Goal: Task Accomplishment & Management: Complete application form

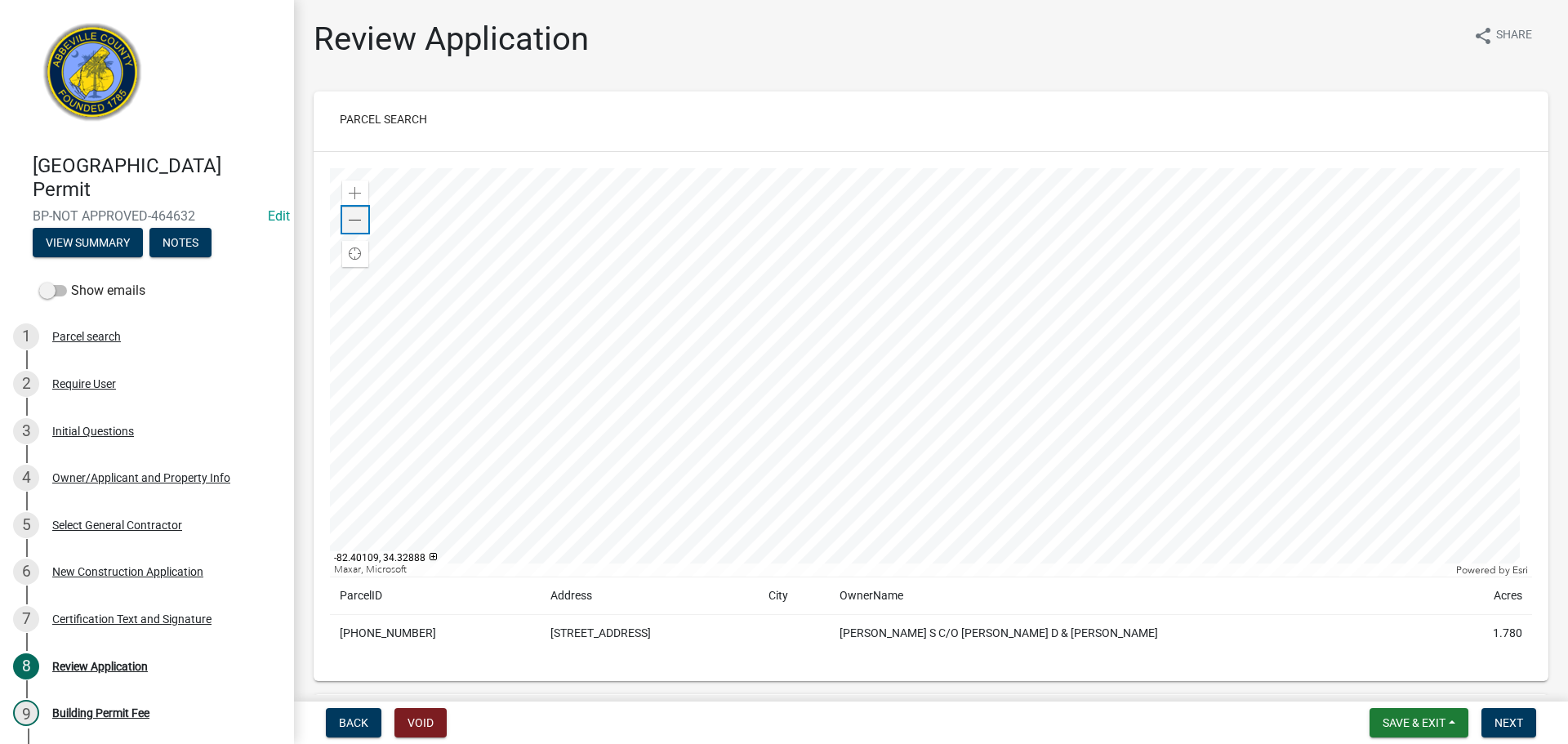
click at [350, 220] on span at bounding box center [355, 220] width 13 height 13
click at [399, 629] on td "[PHONE_NUMBER]" at bounding box center [434, 633] width 210 height 38
copy td "[PHONE_NUMBER]"
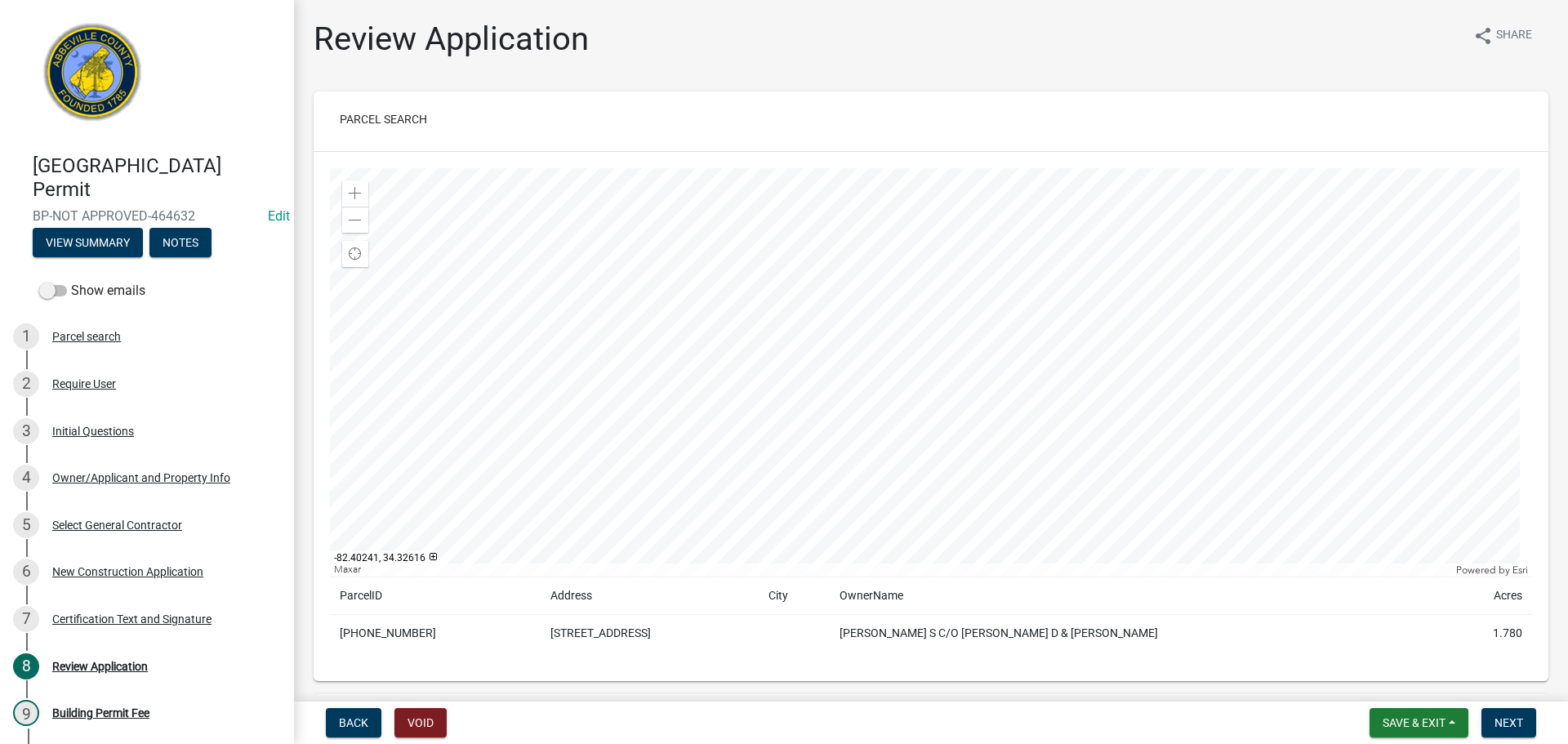
click at [603, 634] on td "[STREET_ADDRESS]" at bounding box center [650, 633] width 218 height 38
click at [731, 631] on div "Copy" at bounding box center [729, 633] width 43 height 24
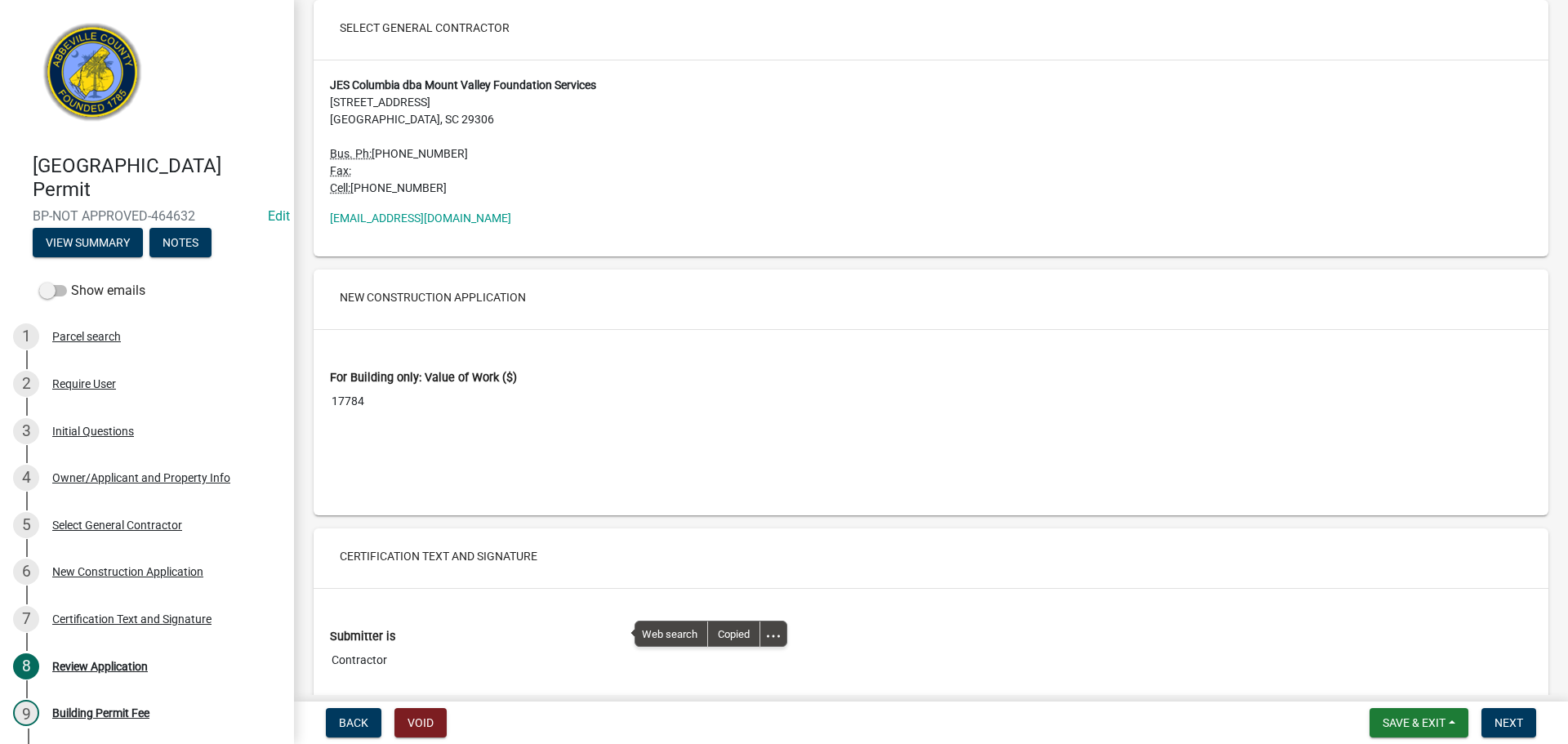
scroll to position [2614, 0]
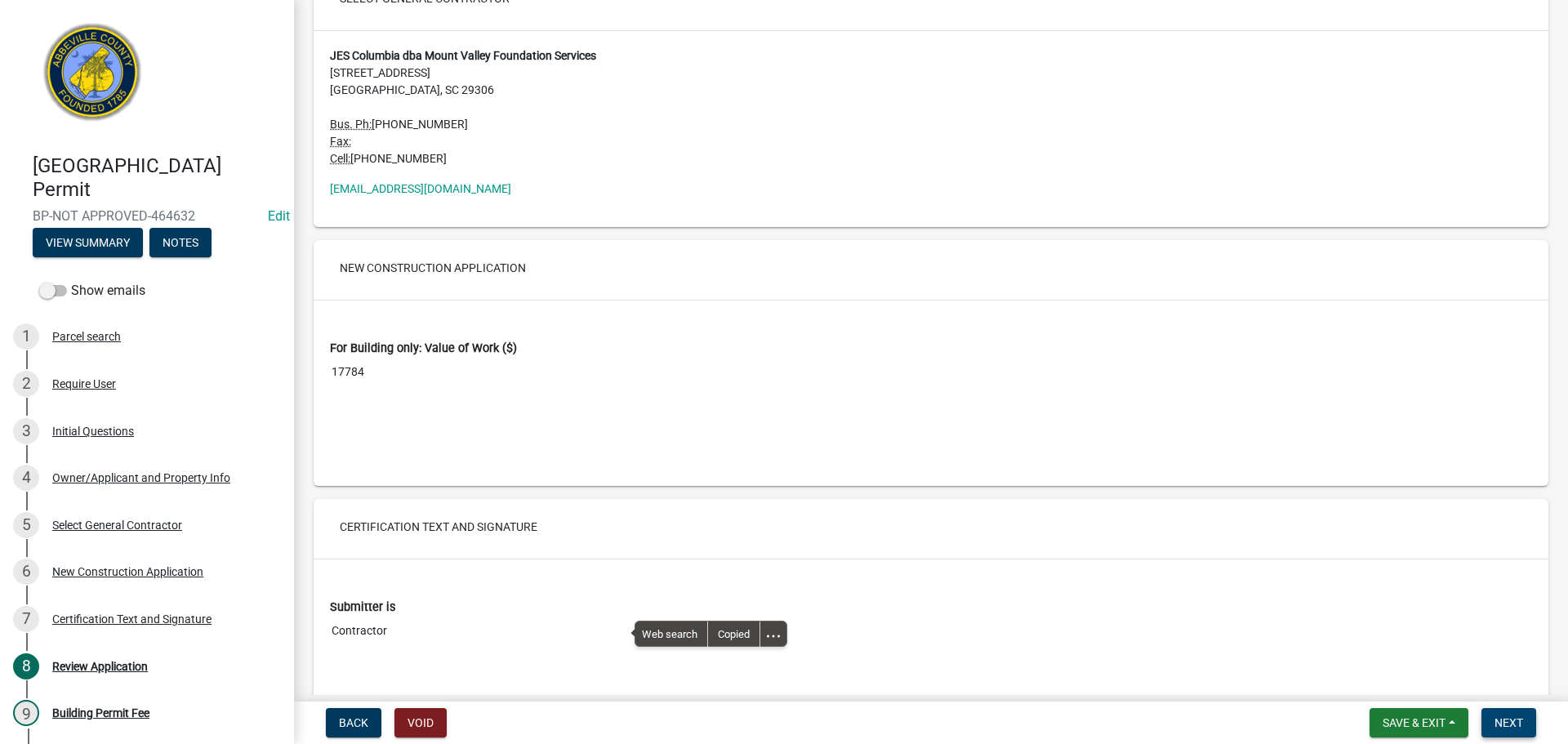
click at [1512, 722] on span "Next" at bounding box center [1508, 723] width 28 height 13
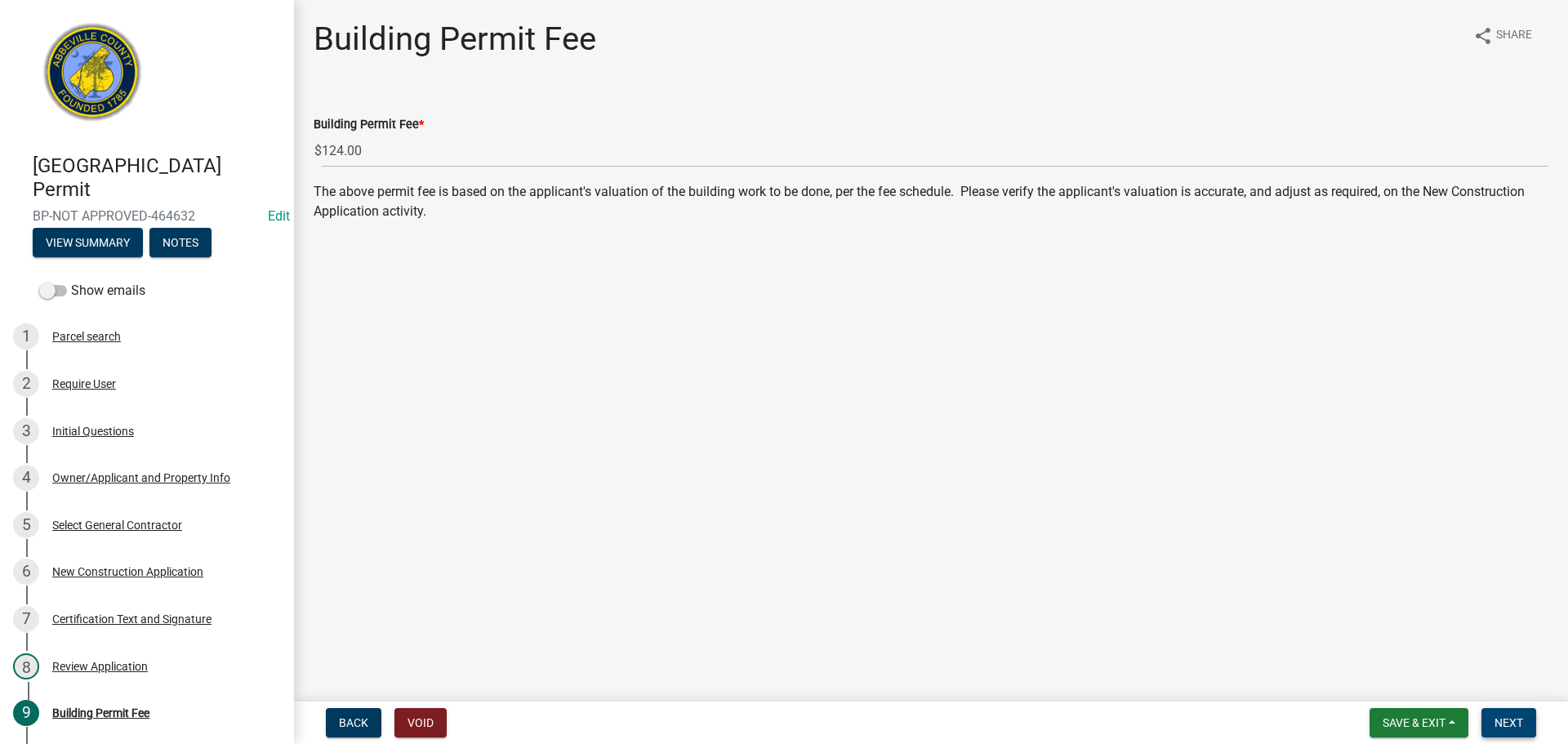
click at [1519, 722] on span "Next" at bounding box center [1508, 723] width 28 height 13
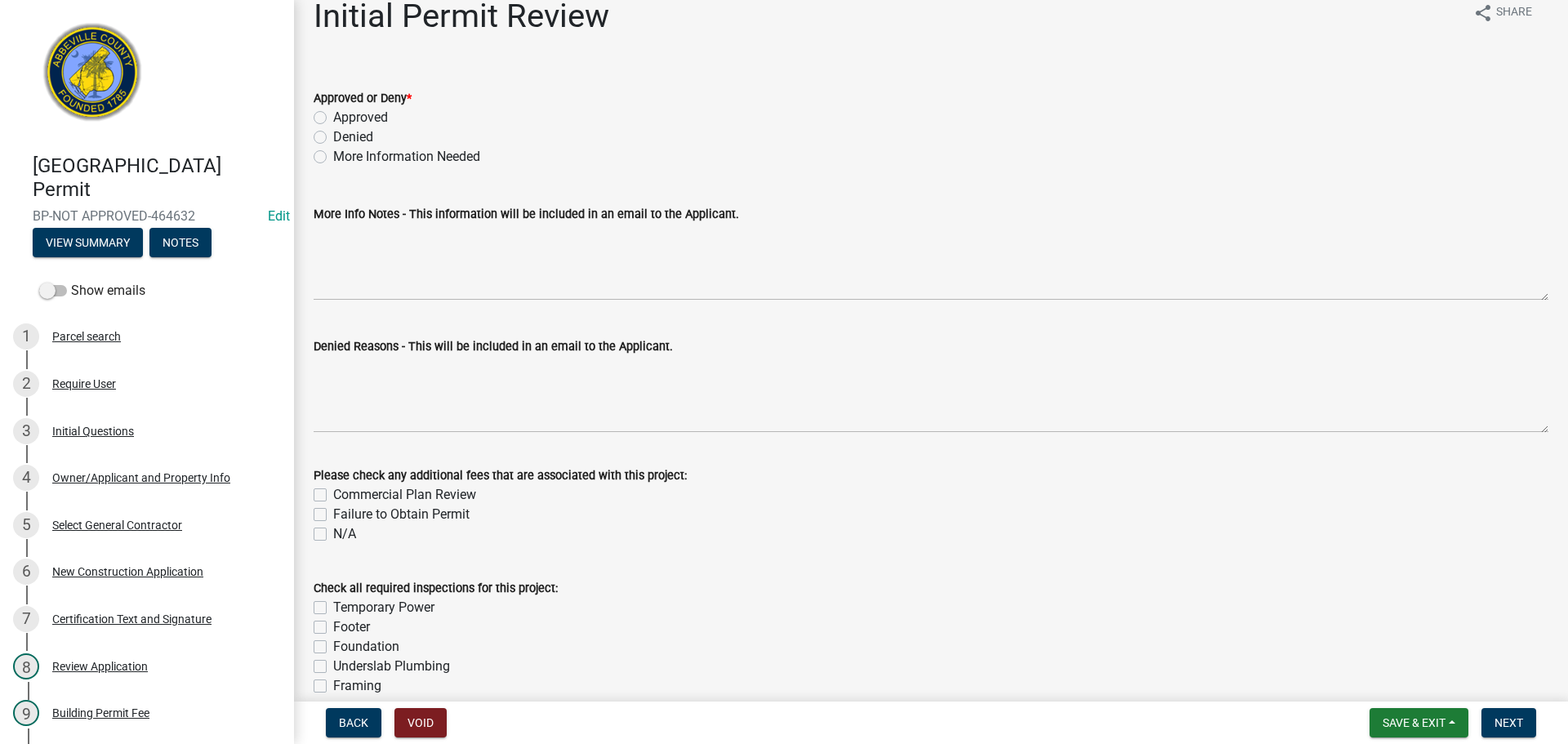
scroll to position [22, 0]
click at [334, 117] on label "Approved" at bounding box center [361, 118] width 54 height 19
click at [334, 117] on input "Approved" at bounding box center [338, 113] width 11 height 11
radio input "true"
click at [1514, 717] on span "Next" at bounding box center [1508, 723] width 28 height 13
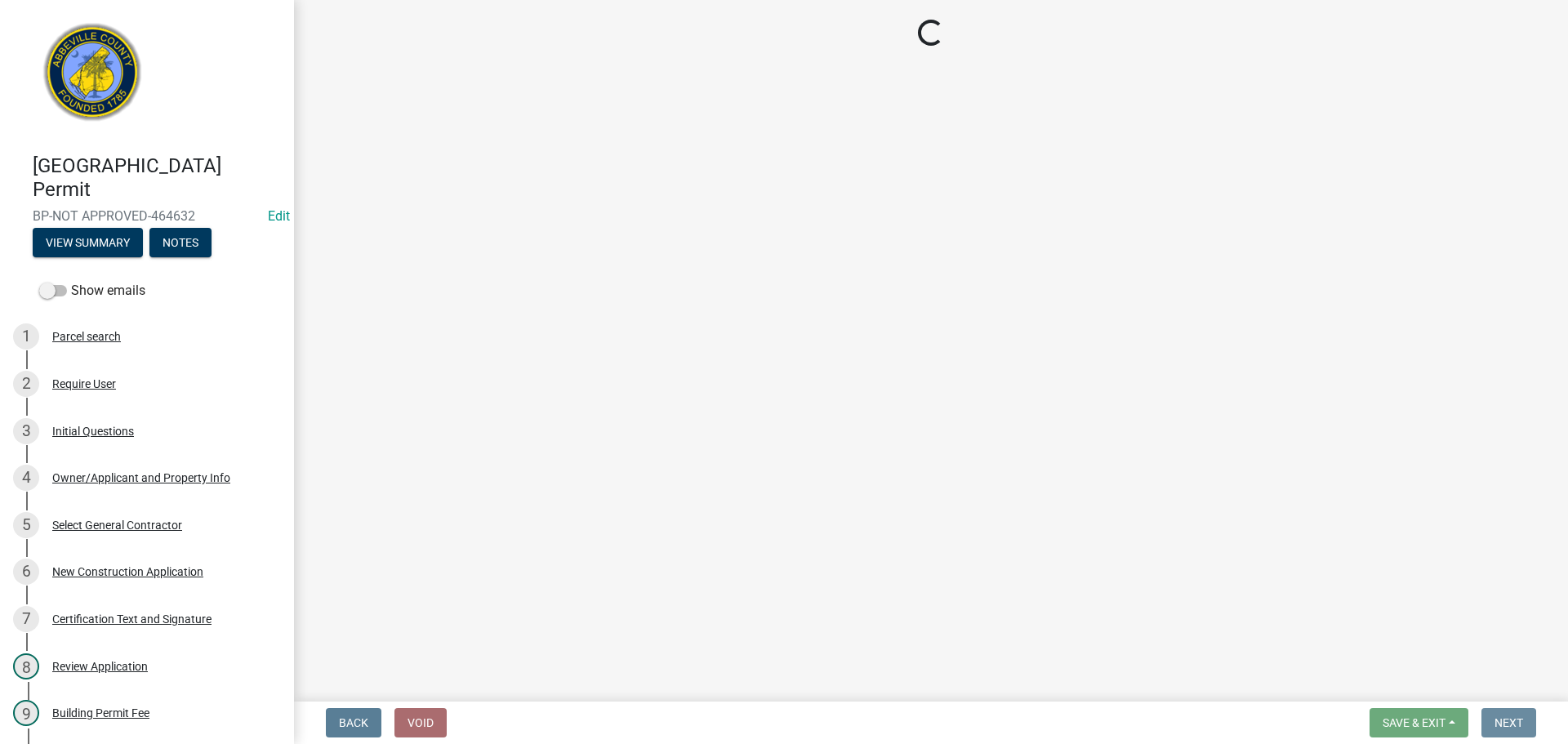
scroll to position [0, 0]
select select "3: 3"
